Goal: Navigation & Orientation: Find specific page/section

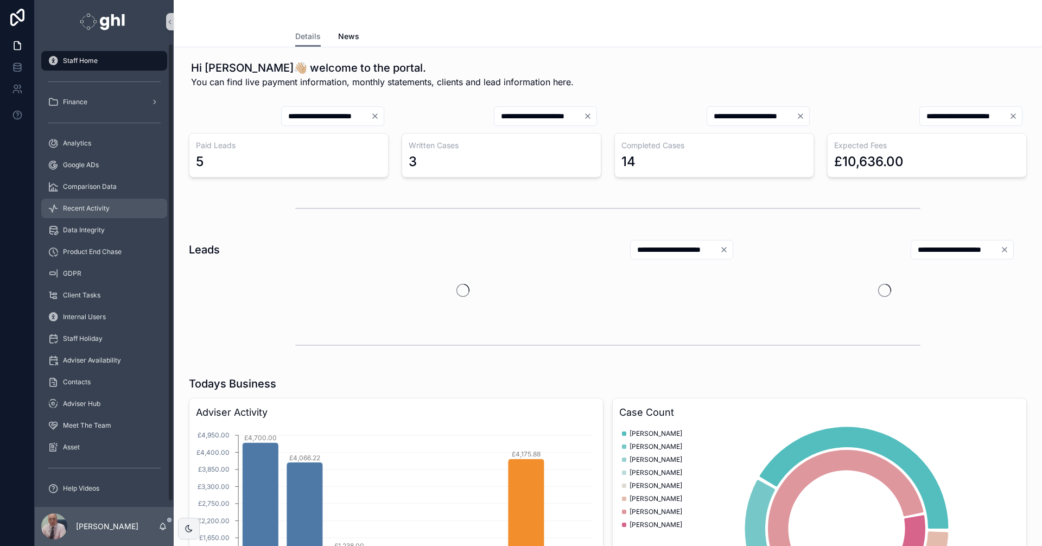
drag, startPoint x: 109, startPoint y: 206, endPoint x: 137, endPoint y: 198, distance: 29.4
click at [109, 206] on span "Recent Activity" at bounding box center [86, 208] width 47 height 9
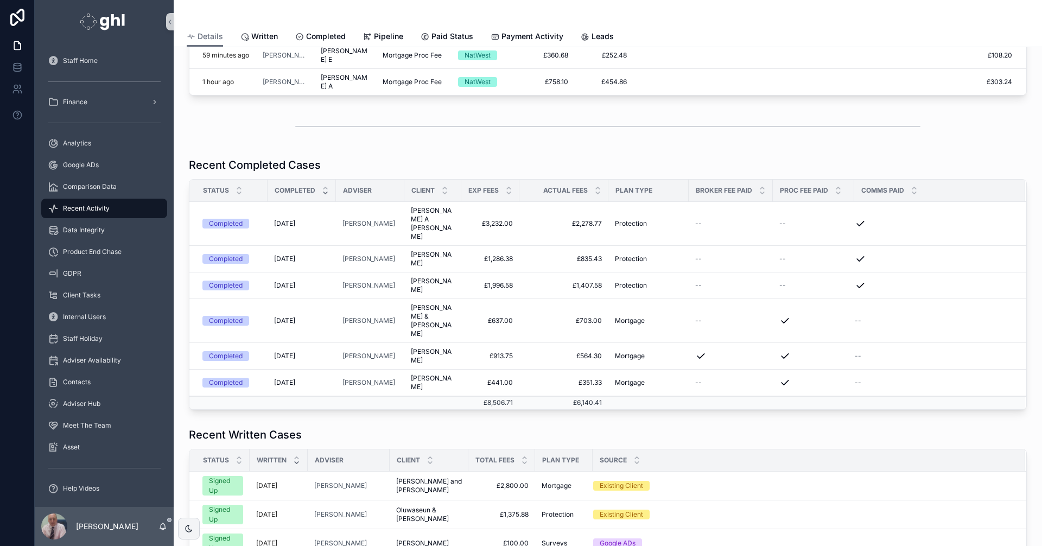
scroll to position [53, 0]
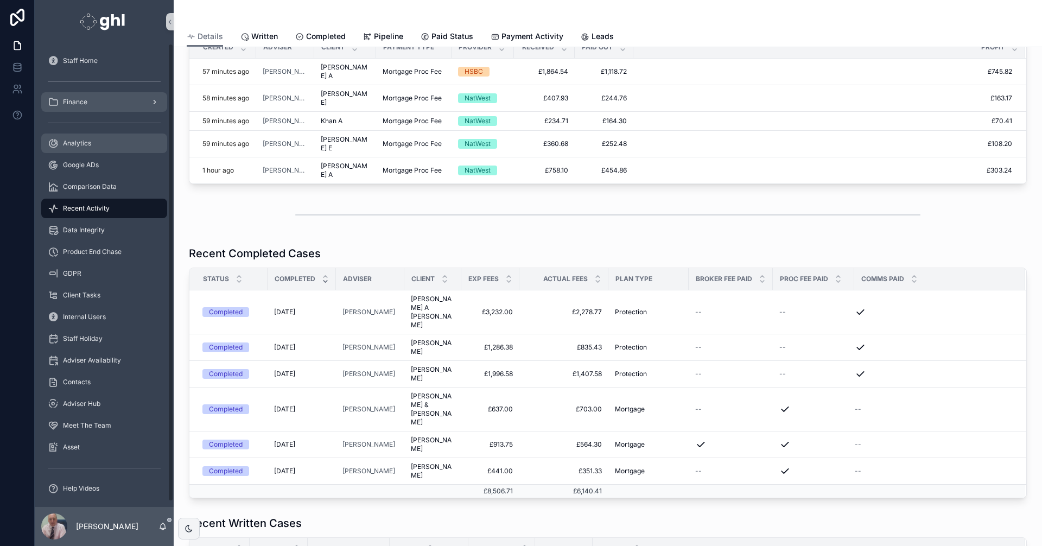
drag, startPoint x: 82, startPoint y: 140, endPoint x: 151, endPoint y: 96, distance: 82.2
click at [82, 140] on span "Analytics" at bounding box center [77, 143] width 28 height 9
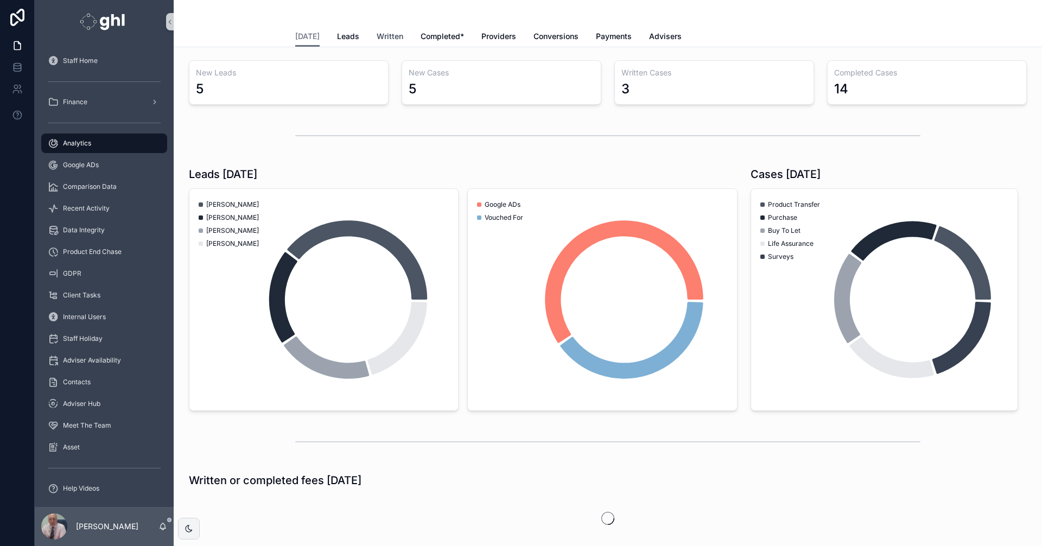
click at [384, 34] on span "Written" at bounding box center [389, 36] width 27 height 11
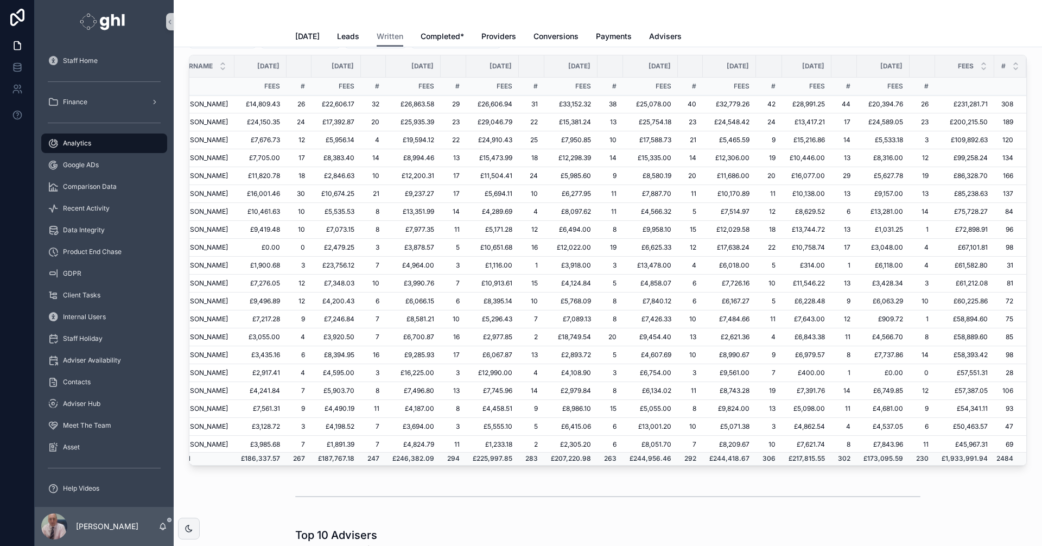
scroll to position [0, 91]
